Goal: Information Seeking & Learning: Find specific page/section

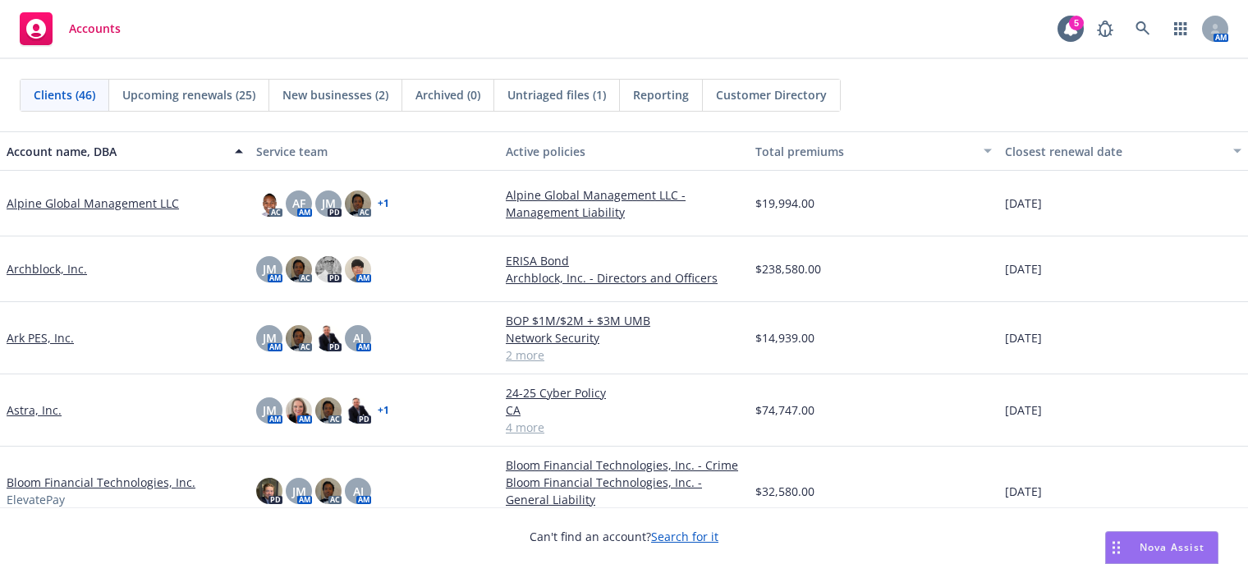
click at [33, 410] on link "Astra, Inc." at bounding box center [34, 409] width 55 height 17
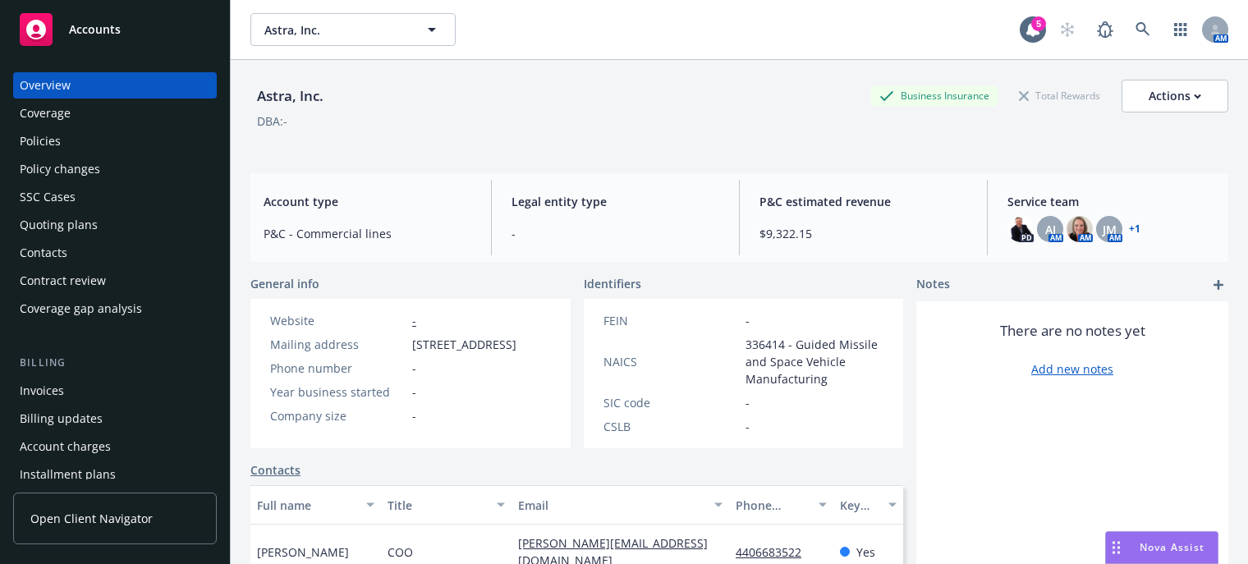
click at [46, 140] on div "Policies" at bounding box center [40, 141] width 41 height 26
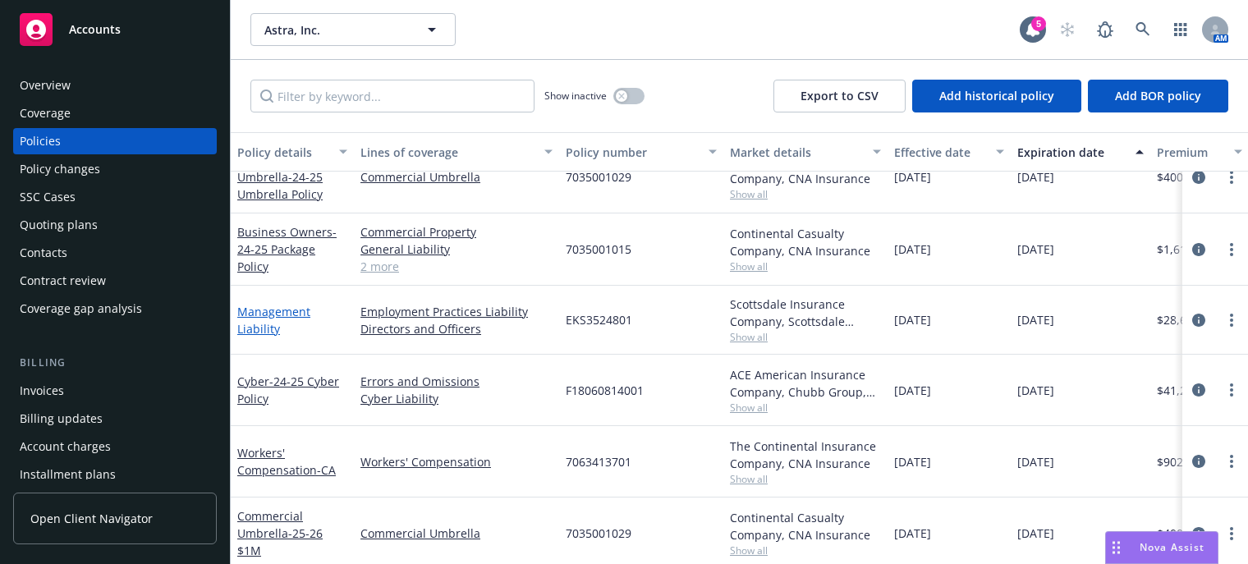
scroll to position [246, 0]
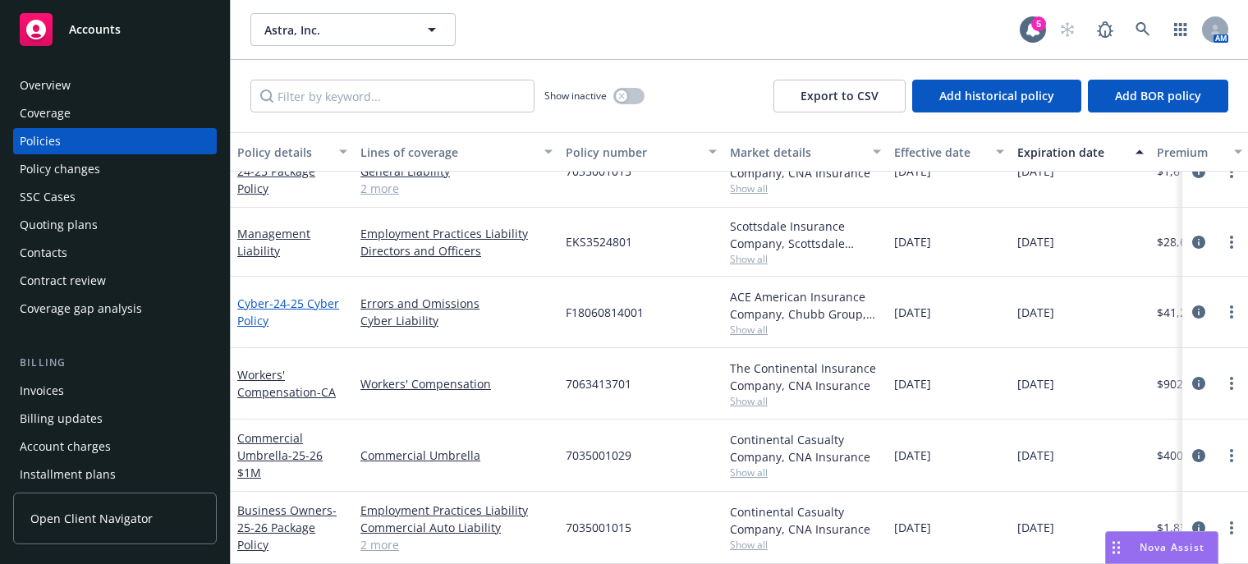
click at [273, 304] on span "- 24-25 Cyber Policy" at bounding box center [288, 311] width 102 height 33
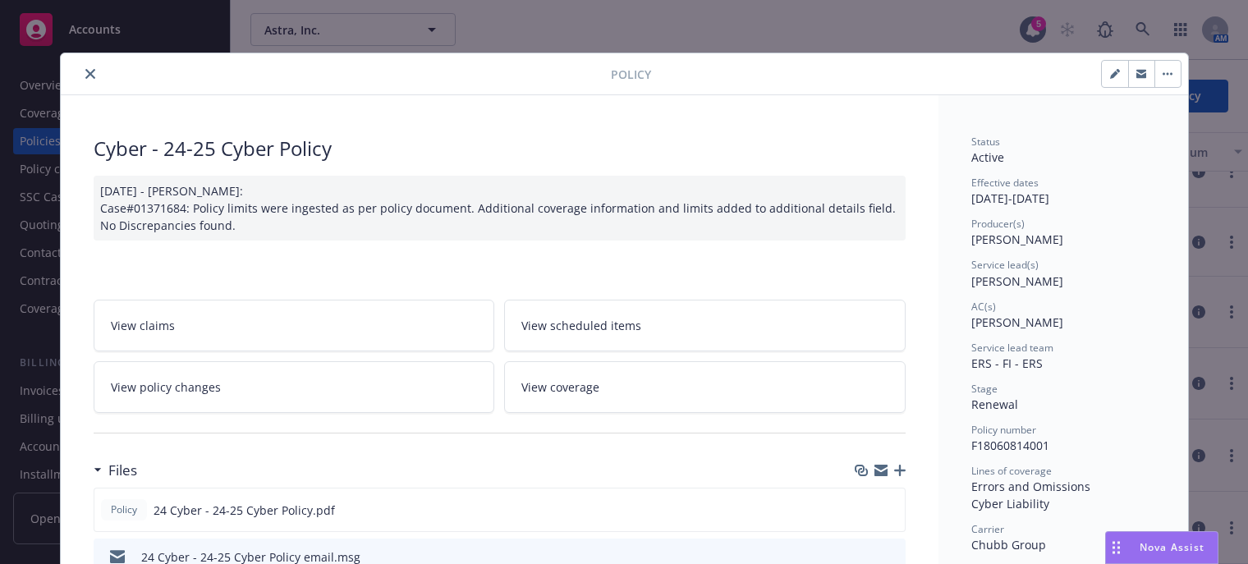
click at [85, 75] on icon "close" at bounding box center [90, 74] width 10 height 10
